Goal: Transaction & Acquisition: Purchase product/service

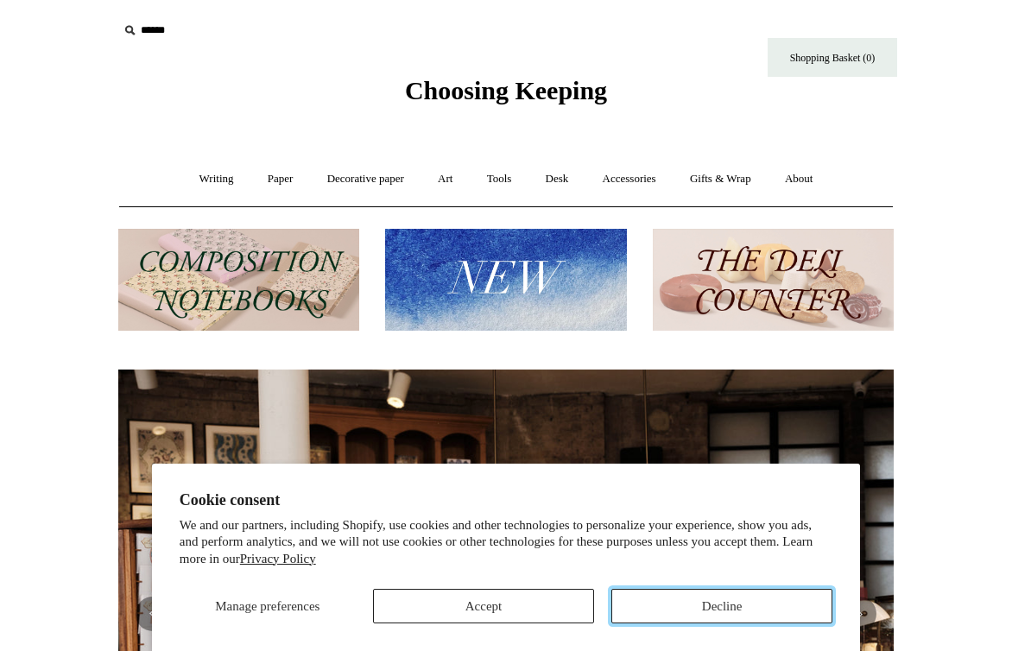
click at [672, 613] on button "Decline" at bounding box center [721, 606] width 221 height 35
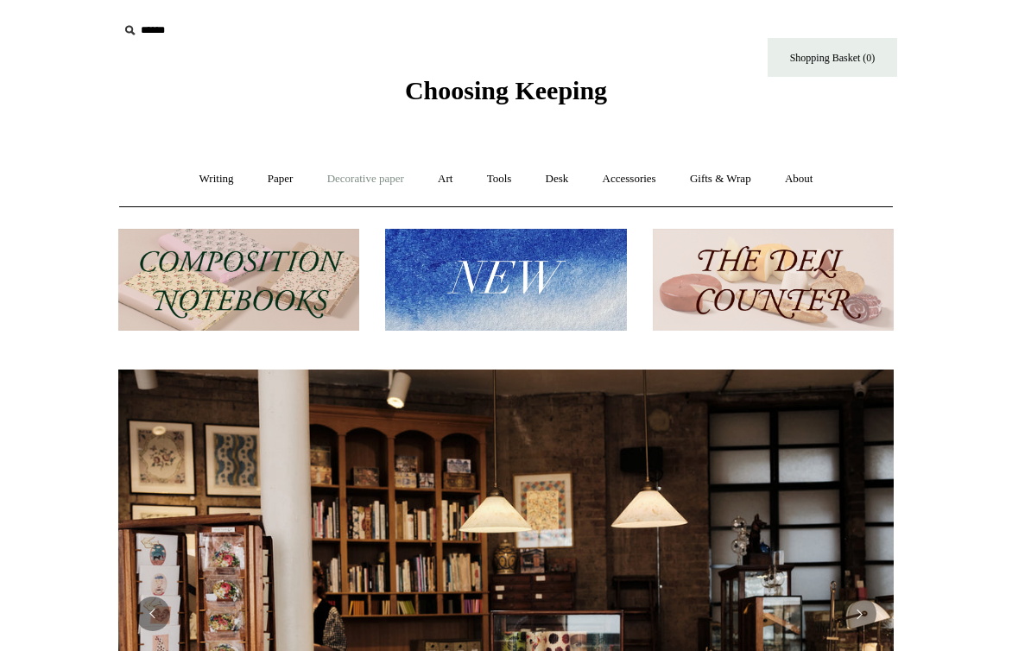
click at [378, 184] on link "Decorative paper +" at bounding box center [366, 179] width 108 height 46
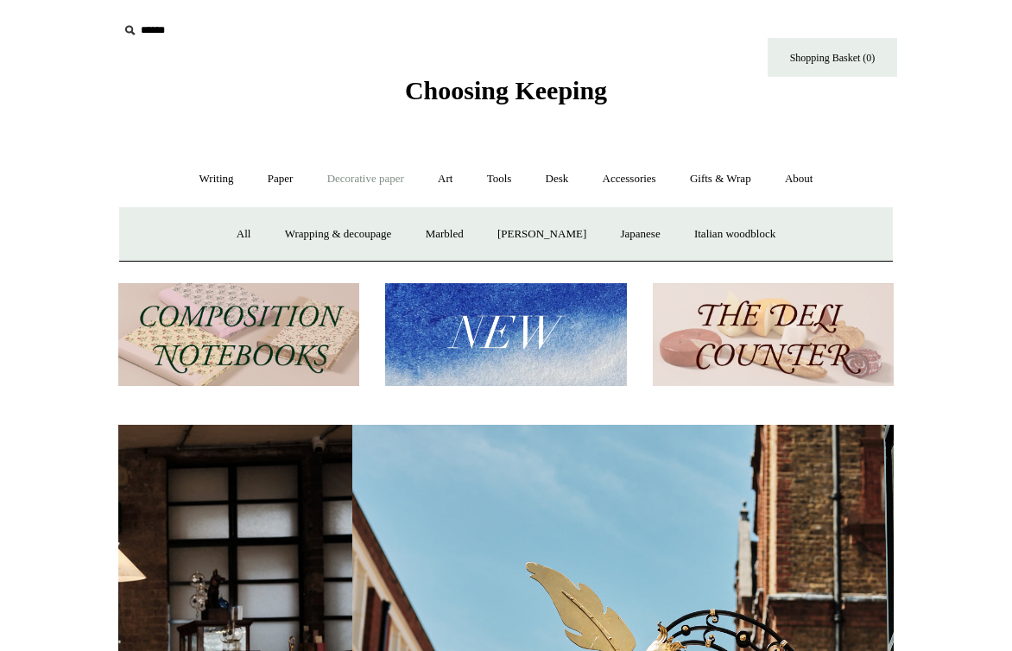
scroll to position [0, 775]
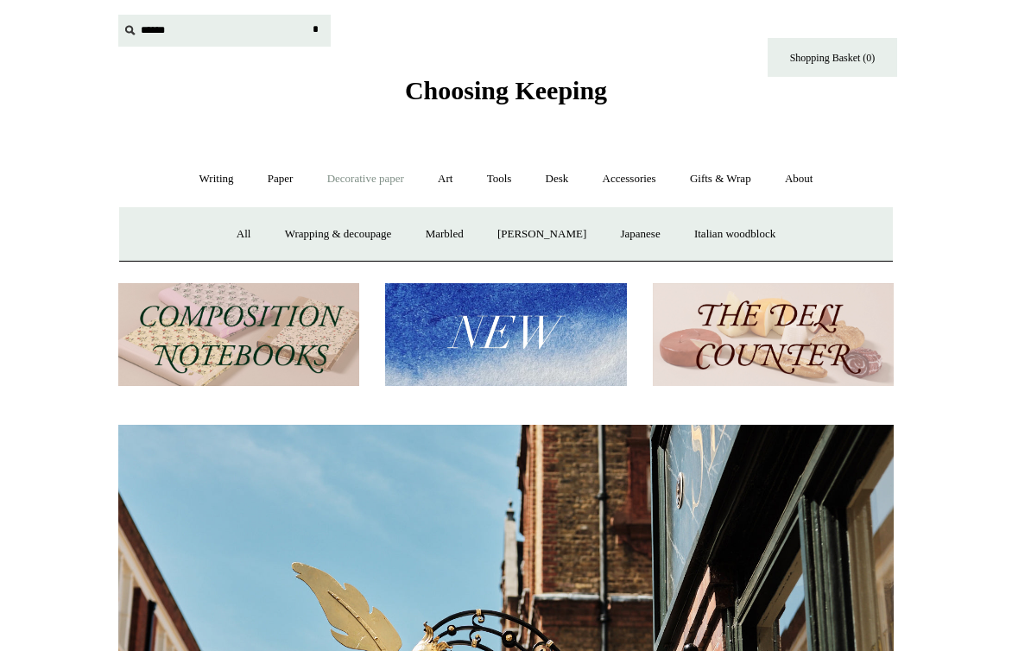
click at [161, 36] on input "text" at bounding box center [224, 31] width 212 height 32
type input "********"
click at [306, 15] on input "*" at bounding box center [314, 30] width 17 height 30
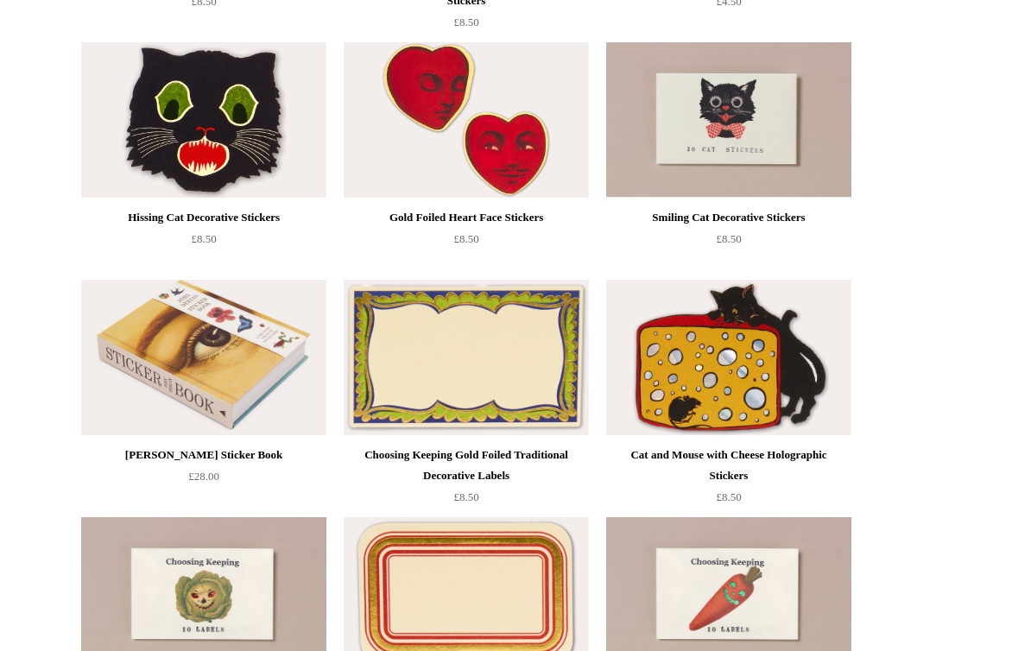
scroll to position [561, 0]
